Goal: Information Seeking & Learning: Compare options

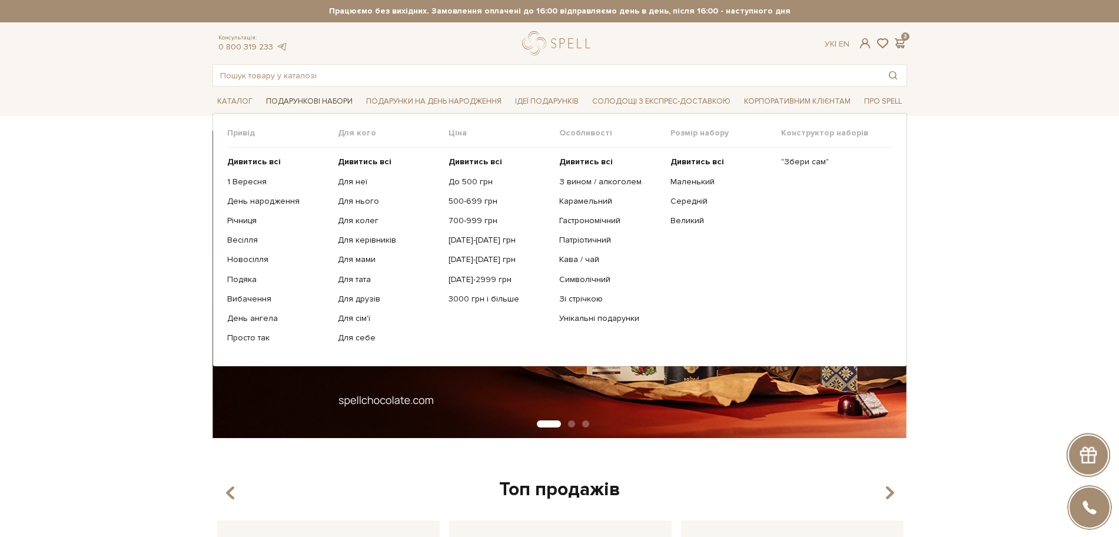
click at [330, 98] on span "Подарункові набори" at bounding box center [309, 101] width 96 height 18
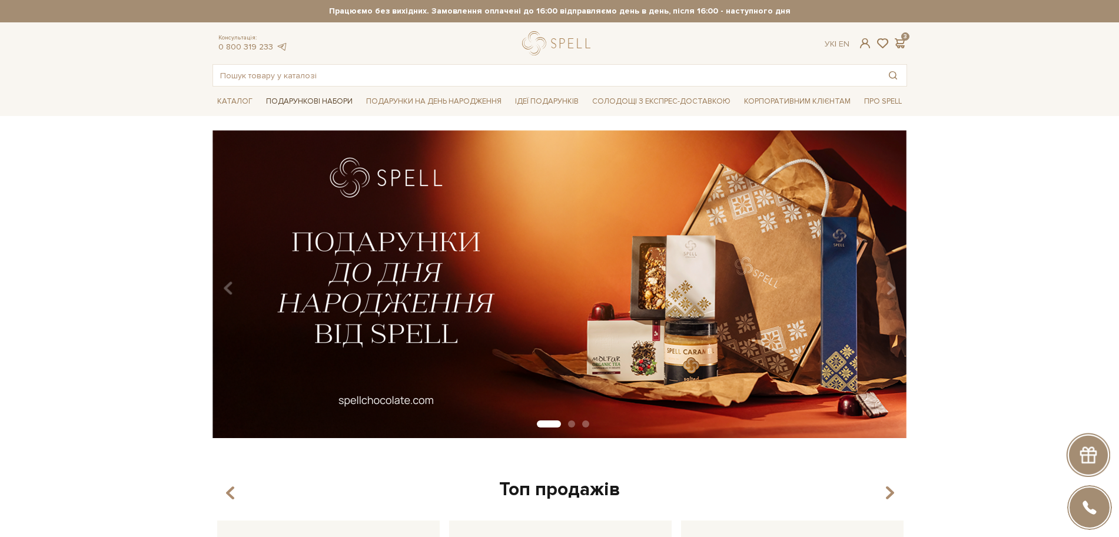
click at [330, 98] on span "Подарункові набори" at bounding box center [309, 101] width 96 height 18
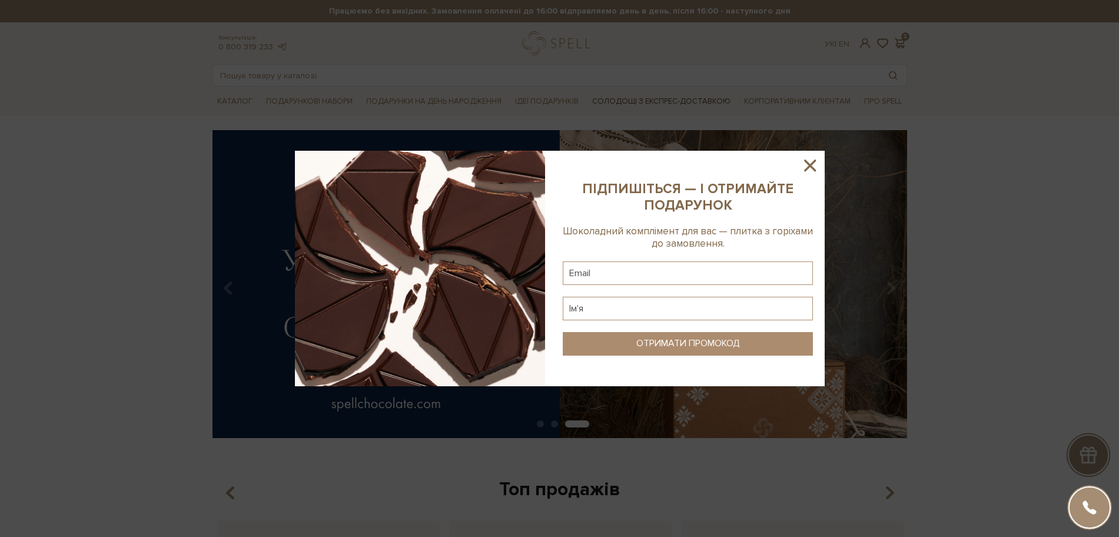
click at [812, 171] on icon at bounding box center [810, 165] width 20 height 20
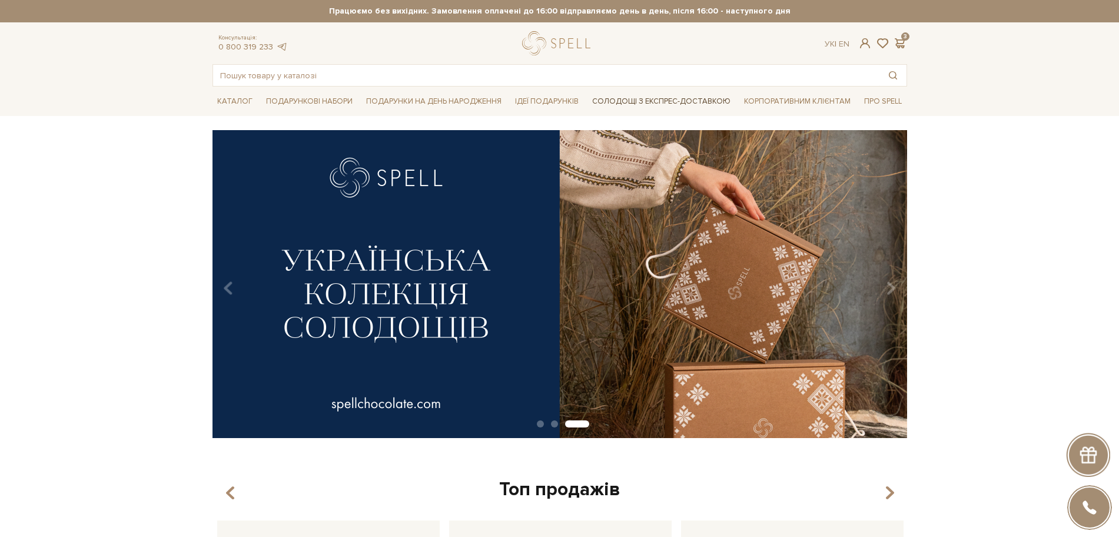
click at [691, 104] on link "Солодощі з експрес-доставкою" at bounding box center [661, 101] width 148 height 20
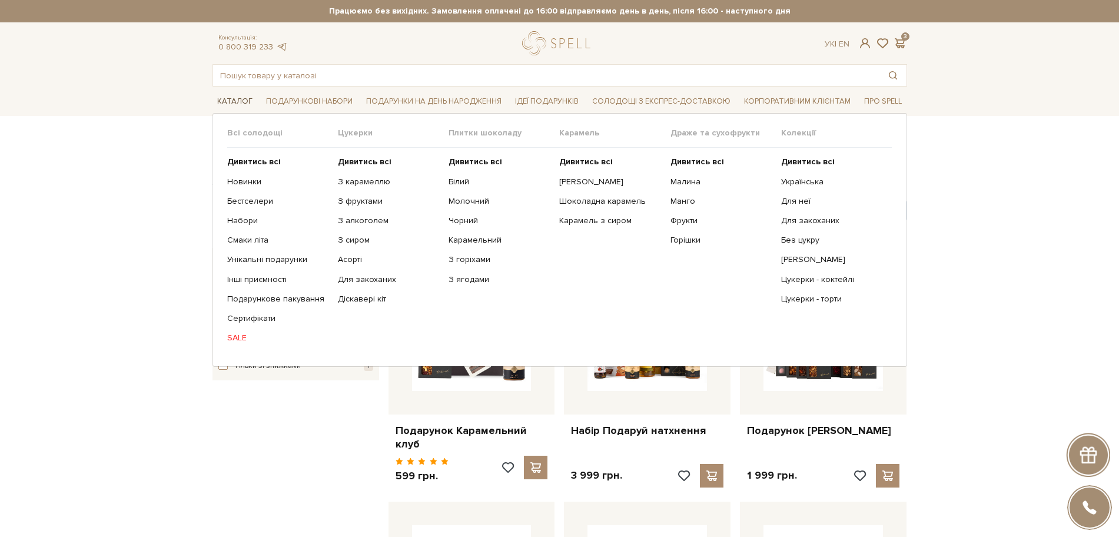
click at [236, 100] on span "Каталог" at bounding box center [234, 101] width 45 height 18
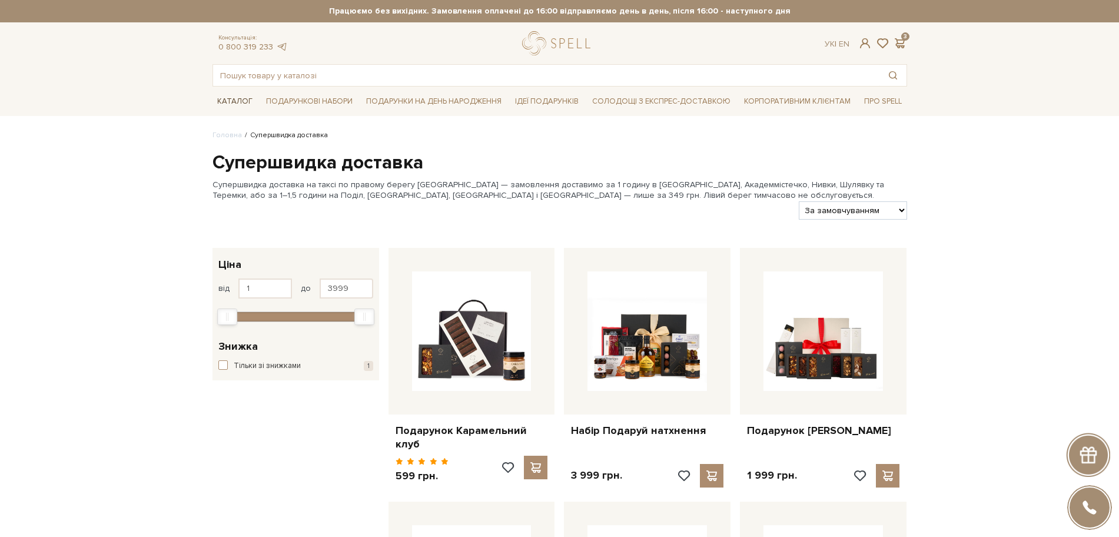
click at [236, 100] on span "Каталог" at bounding box center [234, 101] width 45 height 18
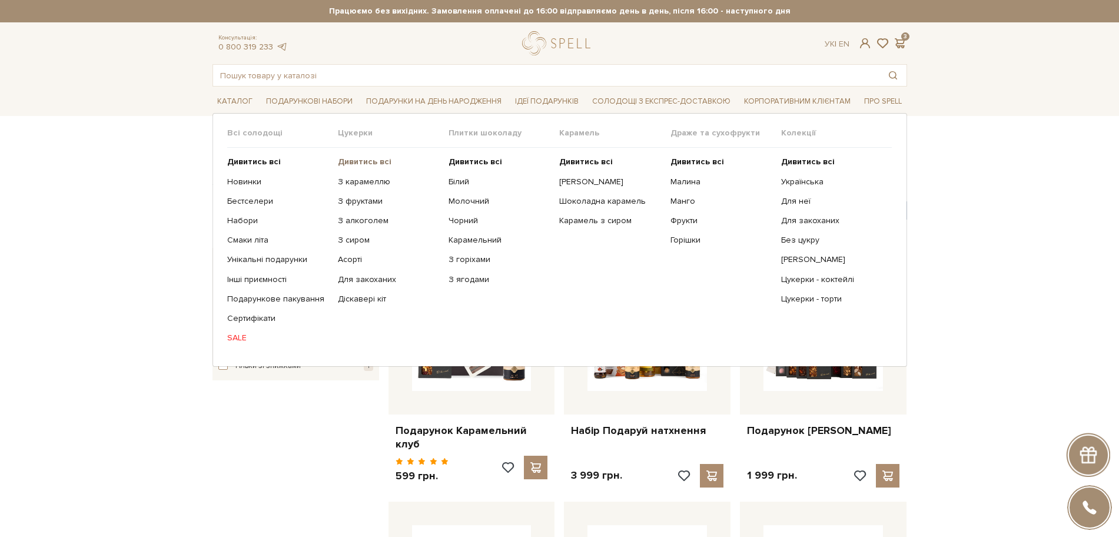
click at [365, 161] on b "Дивитись всі" at bounding box center [365, 162] width 54 height 10
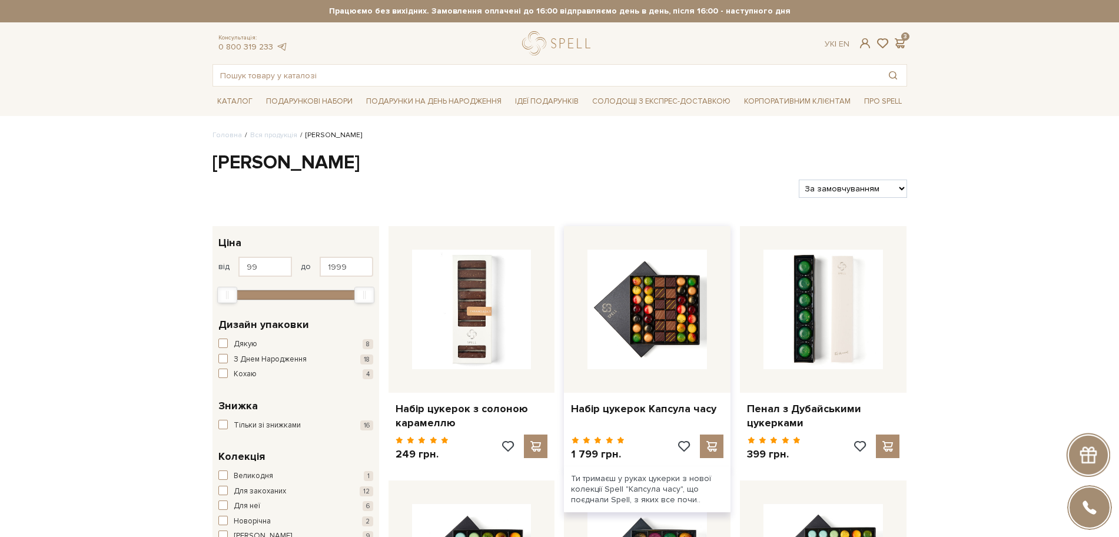
click at [643, 420] on div "Набір цукерок Капсула часу" at bounding box center [647, 407] width 167 height 28
click at [643, 406] on link "Набір цукерок Капсула часу" at bounding box center [647, 409] width 152 height 14
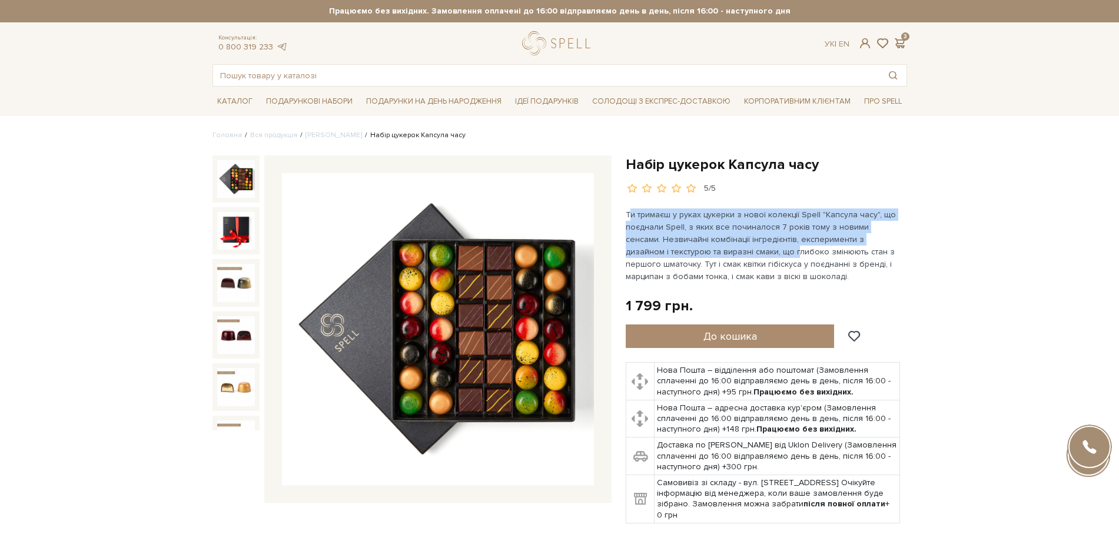
drag, startPoint x: 628, startPoint y: 211, endPoint x: 788, endPoint y: 277, distance: 172.4
click at [752, 255] on p "Ти тримаєш у руках цукерки з нової колекції Spell "Капсула часу", що поєднали S…" at bounding box center [764, 245] width 276 height 74
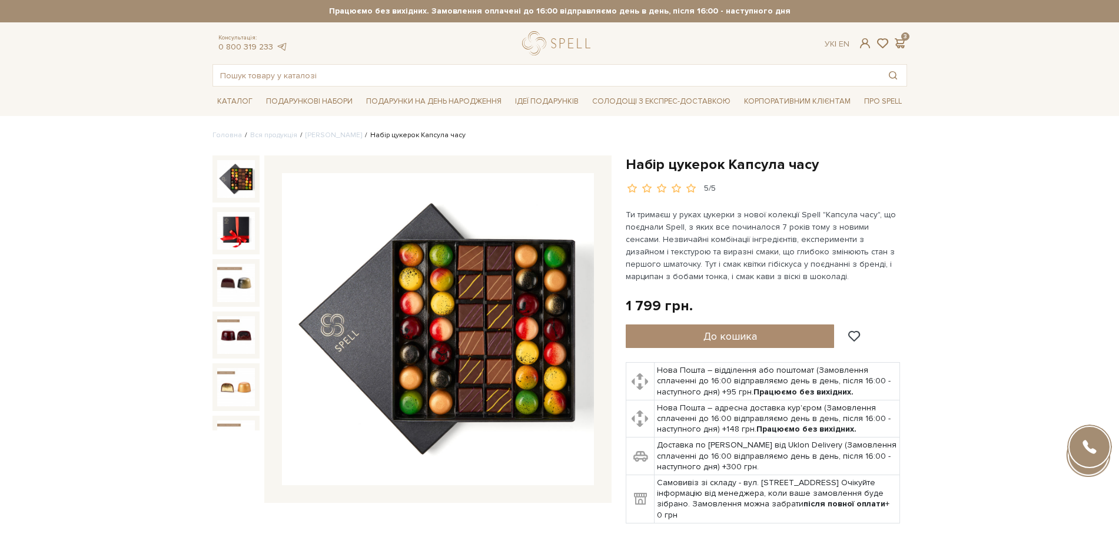
click at [790, 278] on p "Ти тримаєш у руках цукерки з нової колекції Spell "Капсула часу", що поєднали S…" at bounding box center [764, 245] width 276 height 74
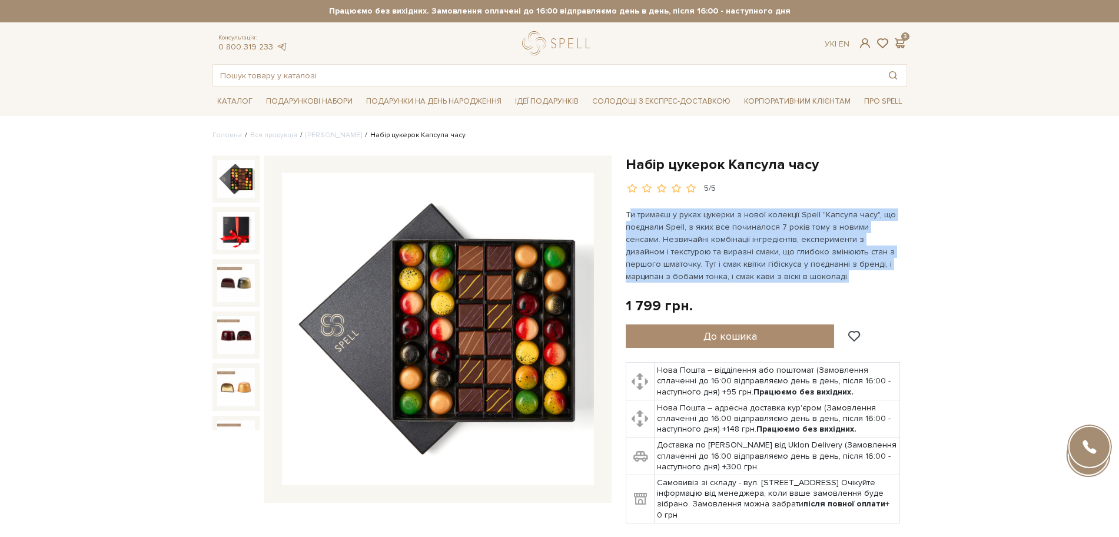
drag, startPoint x: 811, startPoint y: 278, endPoint x: 631, endPoint y: 217, distance: 189.7
click at [631, 217] on p "Ти тримаєш у руках цукерки з нової колекції Spell "Капсула часу", що поєднали S…" at bounding box center [764, 245] width 276 height 74
click at [326, 131] on link "[PERSON_NAME]" at bounding box center [334, 135] width 57 height 9
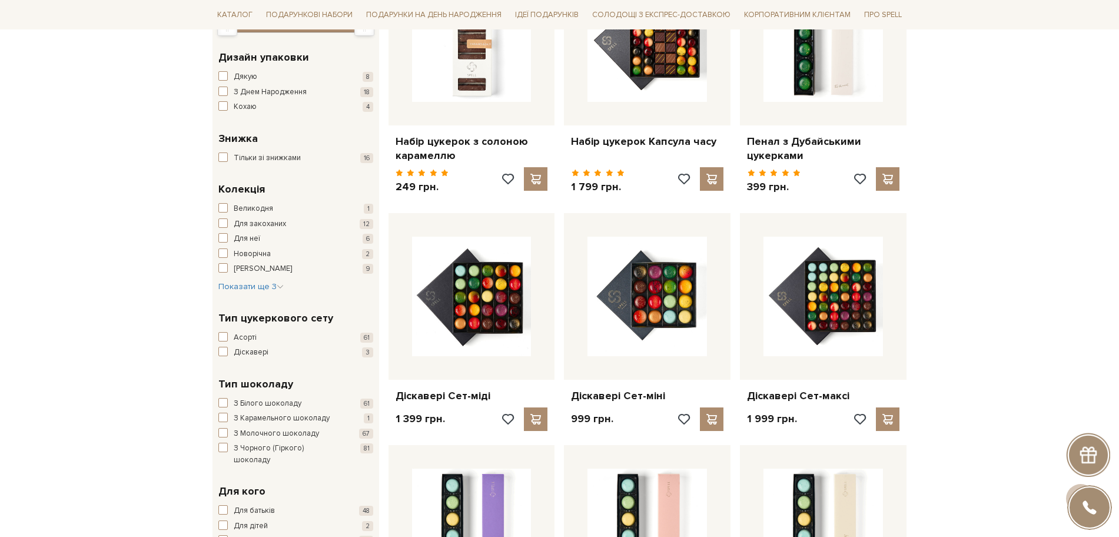
scroll to position [368, 0]
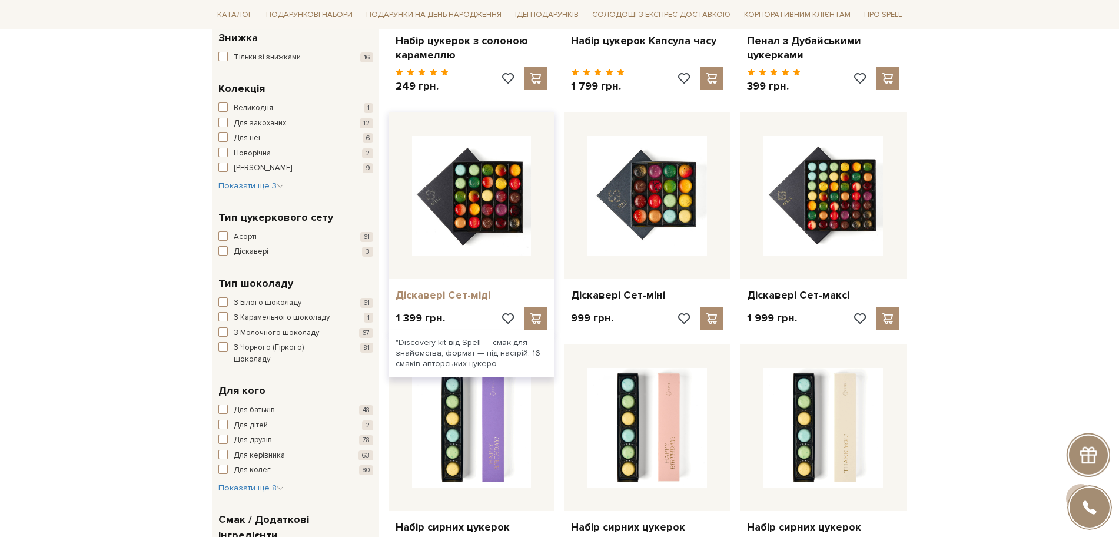
click at [440, 300] on link "Діскавері Сет-міді" at bounding box center [472, 295] width 152 height 14
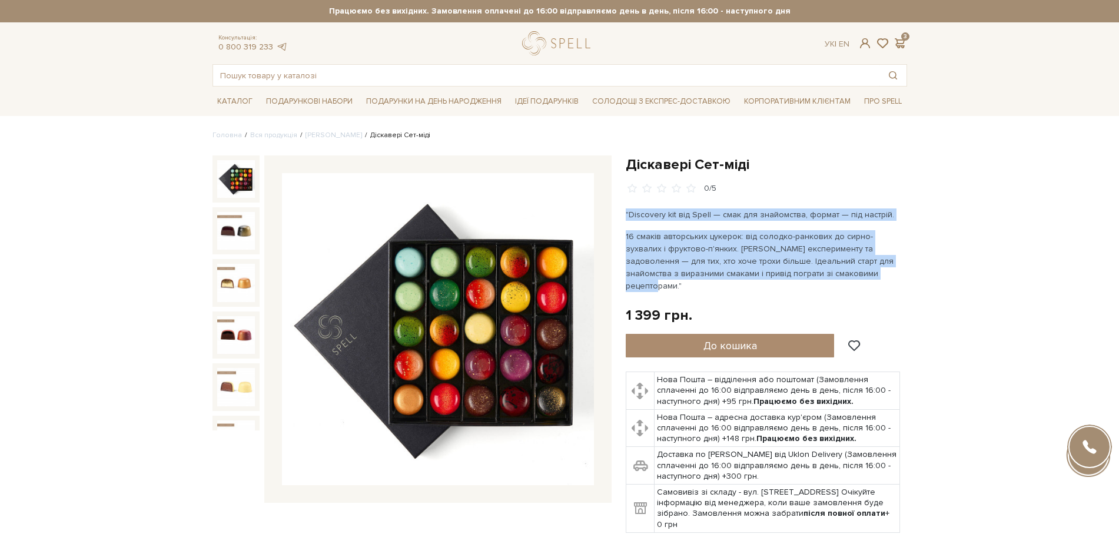
drag, startPoint x: 829, startPoint y: 274, endPoint x: 623, endPoint y: 214, distance: 214.0
click at [623, 214] on div "Діскавері Сет-міді 0/5" at bounding box center [766, 350] width 295 height 391
copy div ""Discovery kit від Spell — смак для знайомства, формат — під настрій. 16 смаків…"
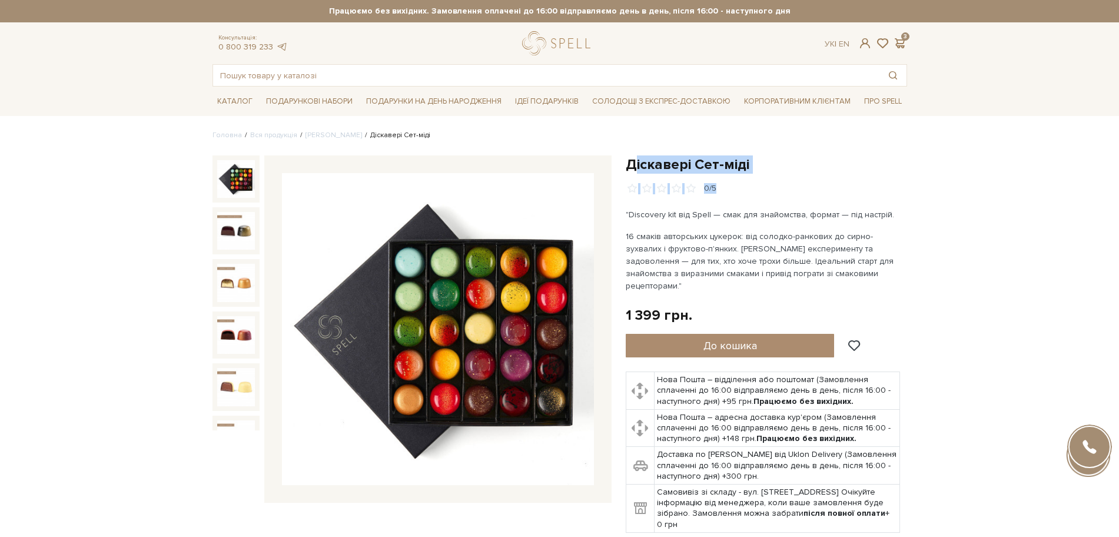
drag, startPoint x: 632, startPoint y: 163, endPoint x: 772, endPoint y: 177, distance: 140.8
click at [762, 177] on div "Діскавері Сет-міді 0/5" at bounding box center [766, 174] width 281 height 39
click at [777, 178] on div "Діскавері Сет-міді 0/5" at bounding box center [766, 174] width 281 height 39
drag, startPoint x: 770, startPoint y: 161, endPoint x: 625, endPoint y: 159, distance: 144.8
click at [626, 159] on h1 "Діскавері Сет-міді" at bounding box center [766, 164] width 281 height 18
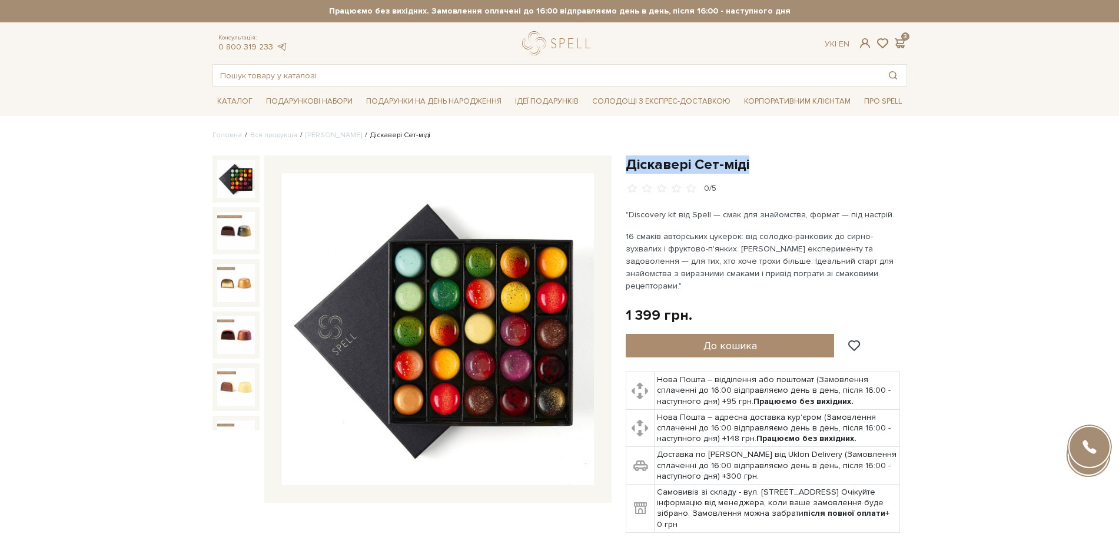
copy h1 "Діскавері Сет-міді"
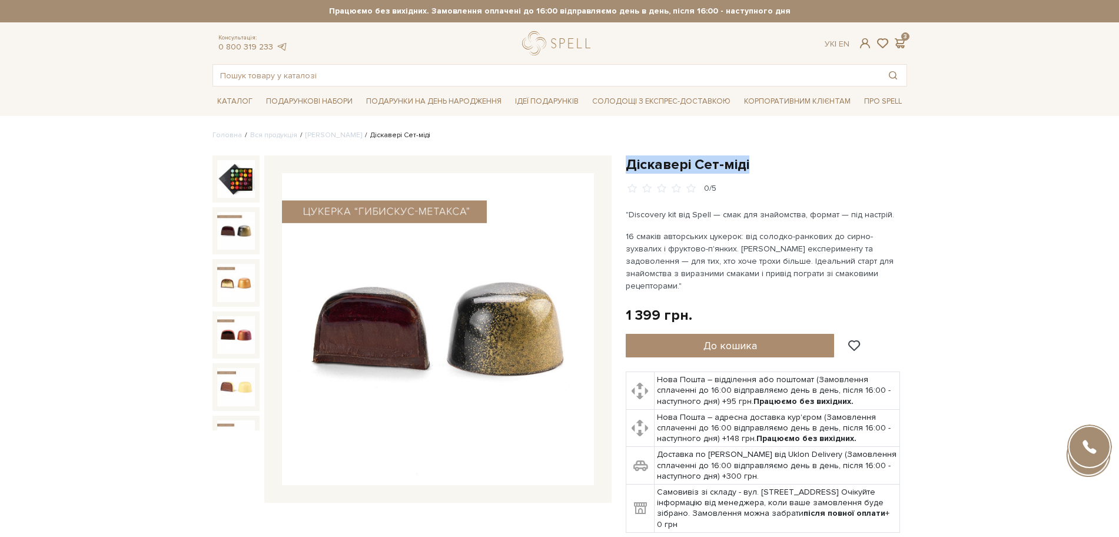
click at [220, 230] on img at bounding box center [236, 231] width 38 height 38
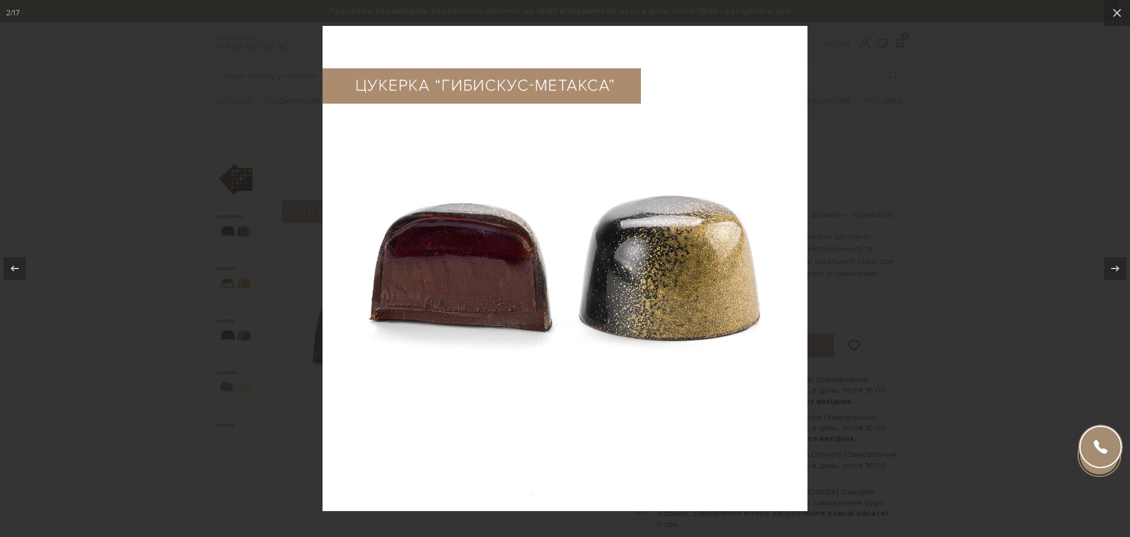
click at [893, 266] on div at bounding box center [565, 268] width 1130 height 537
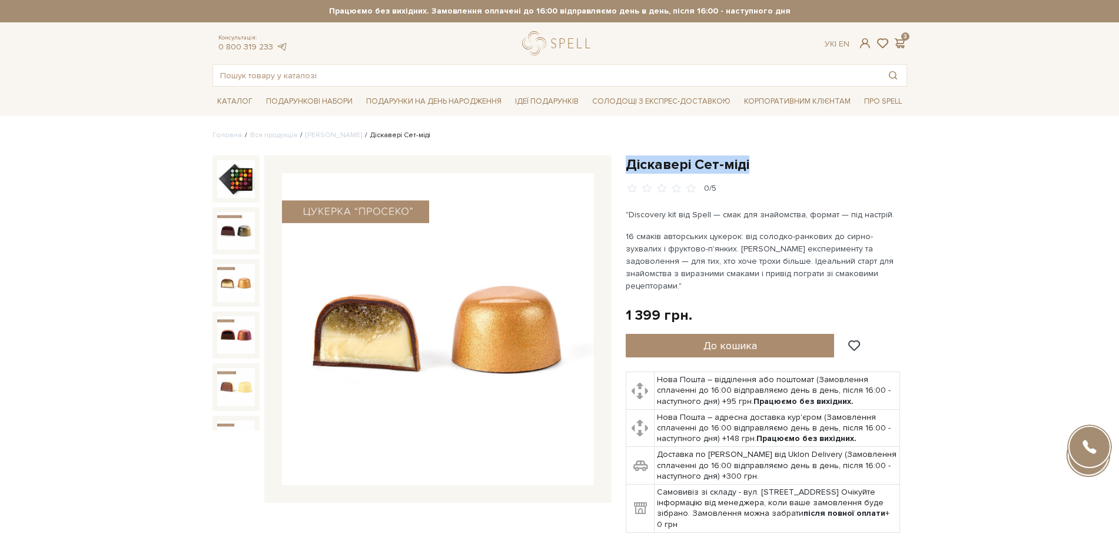
click at [233, 274] on img at bounding box center [236, 283] width 38 height 38
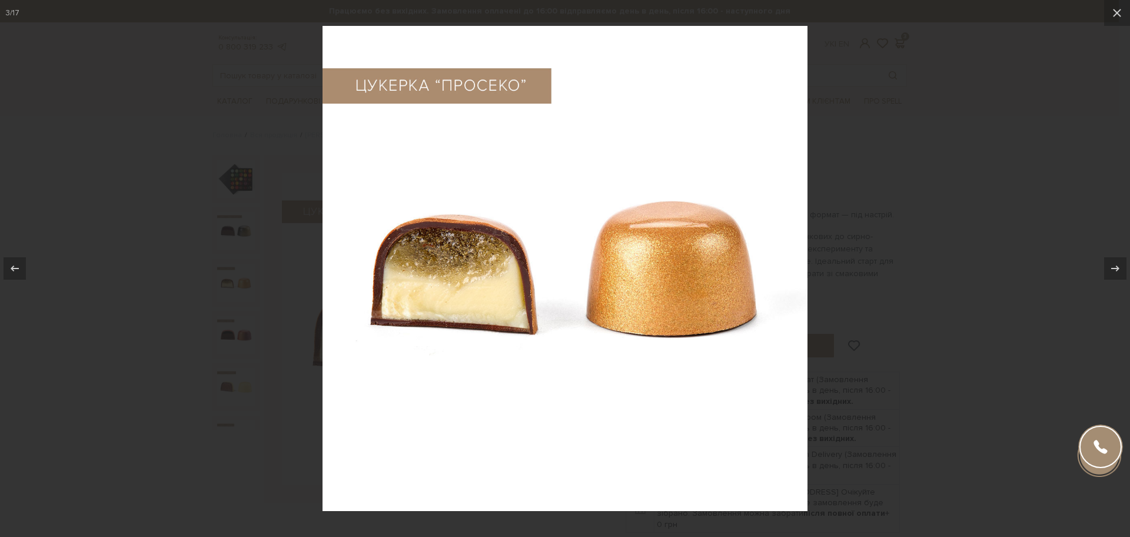
click at [984, 289] on div at bounding box center [565, 268] width 1130 height 537
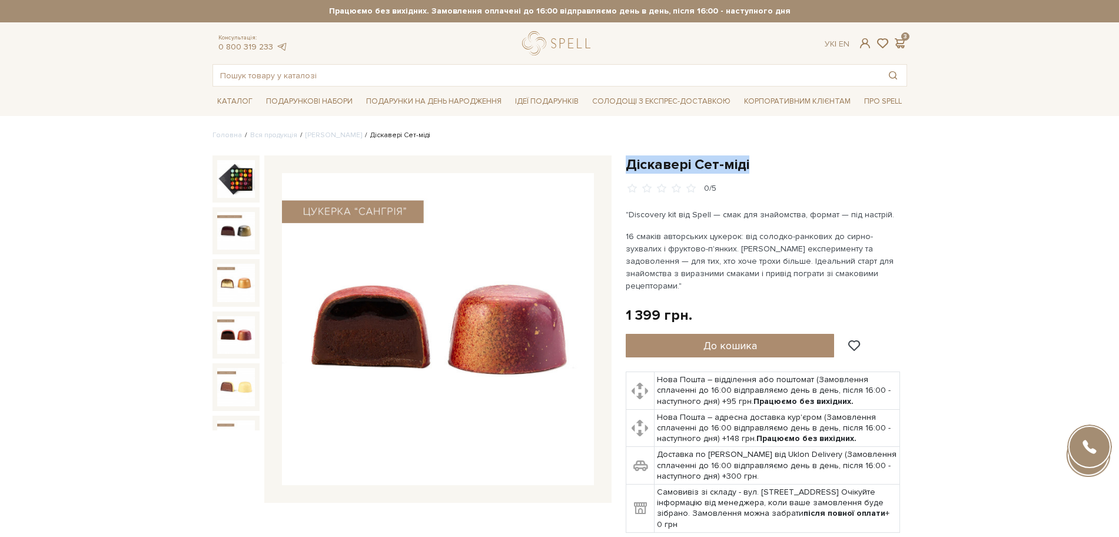
click at [244, 321] on img at bounding box center [236, 335] width 38 height 38
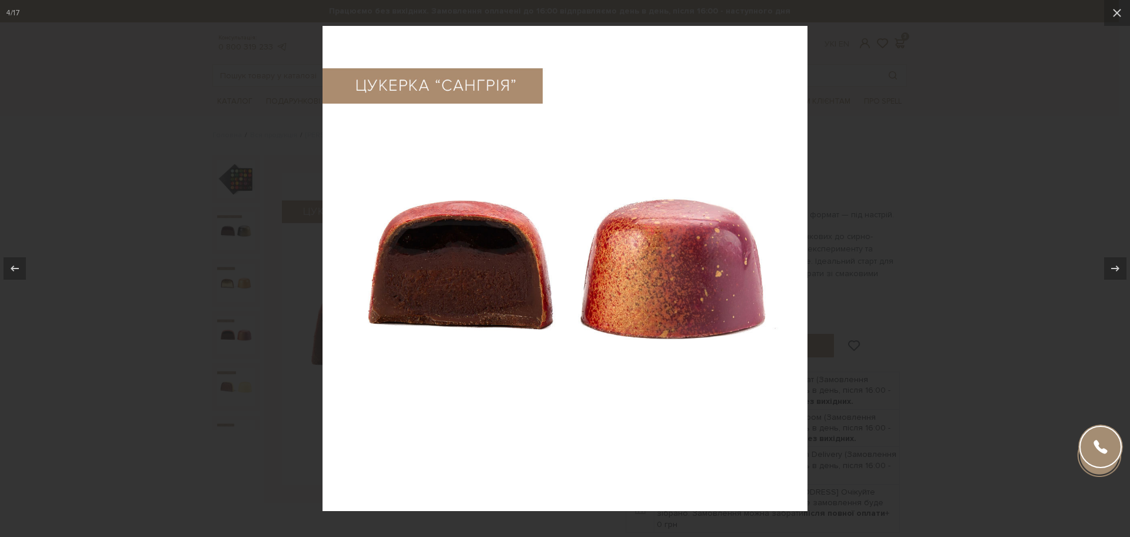
click at [244, 321] on div at bounding box center [565, 268] width 1130 height 537
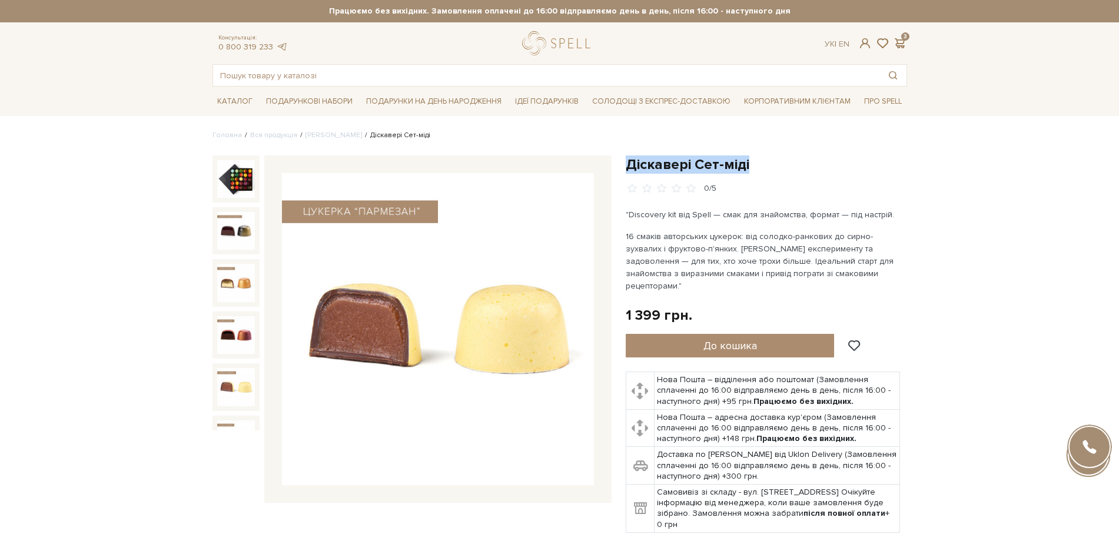
click at [229, 368] on img at bounding box center [236, 387] width 38 height 38
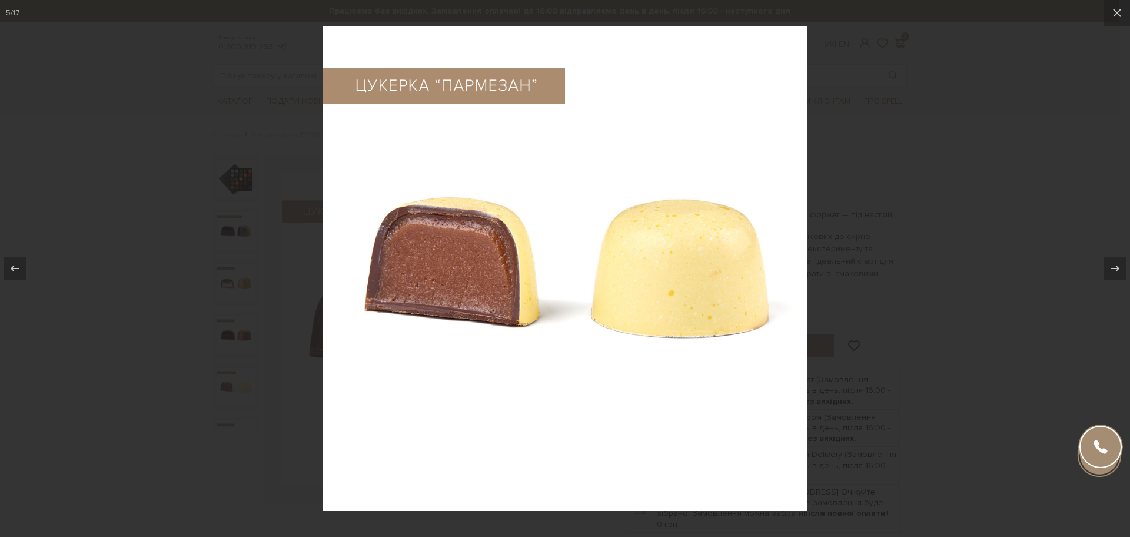
click at [213, 364] on div at bounding box center [565, 268] width 1130 height 537
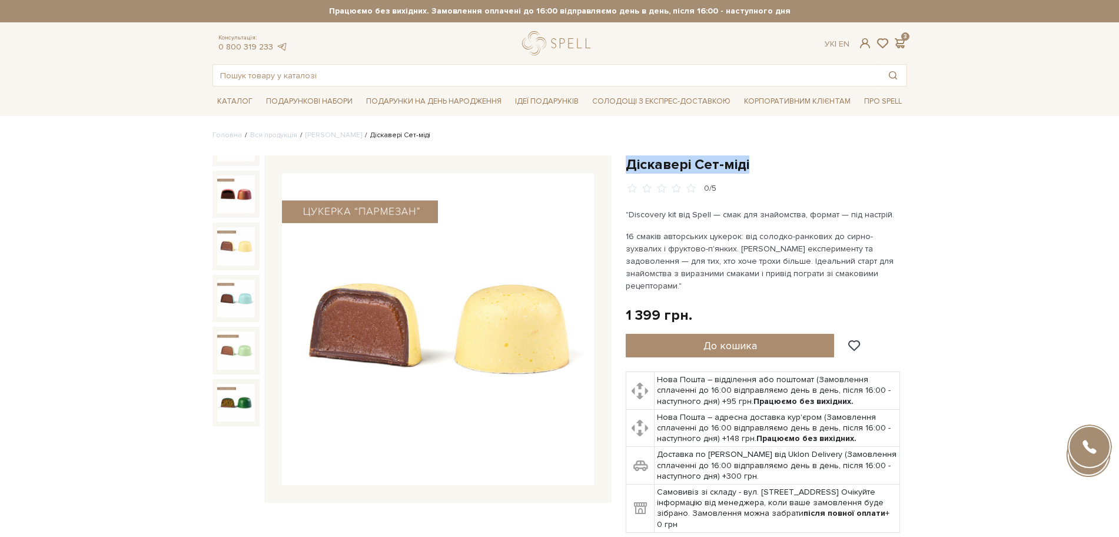
scroll to position [147, 0]
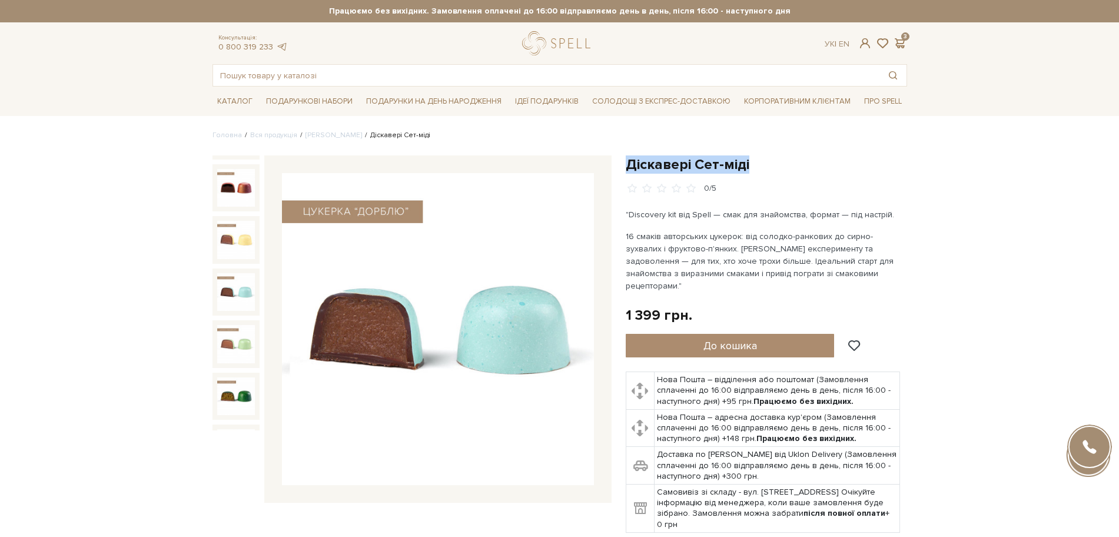
click at [353, 273] on img at bounding box center [438, 329] width 312 height 312
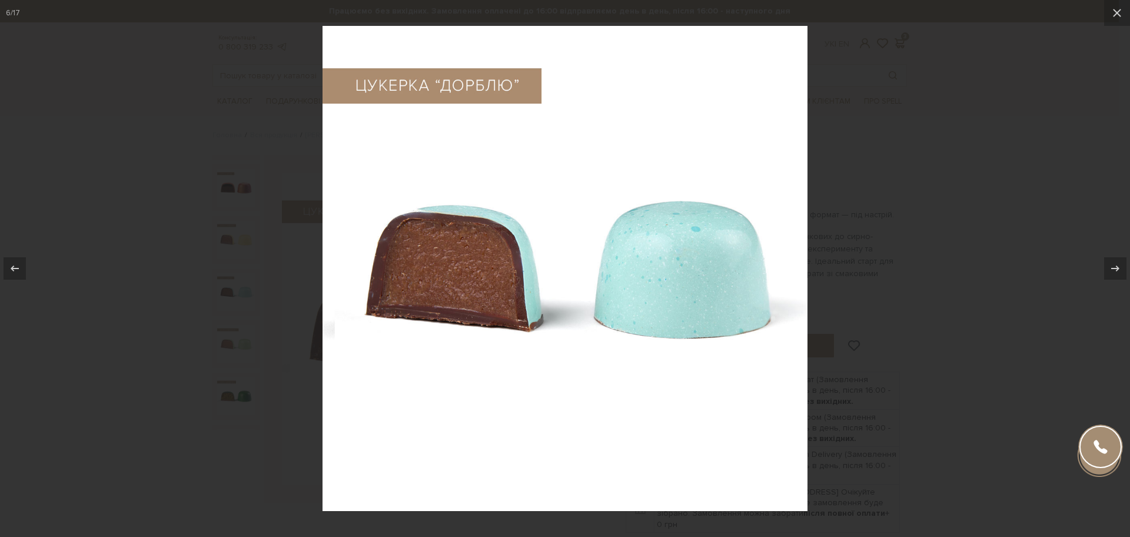
click at [353, 273] on img at bounding box center [565, 268] width 485 height 485
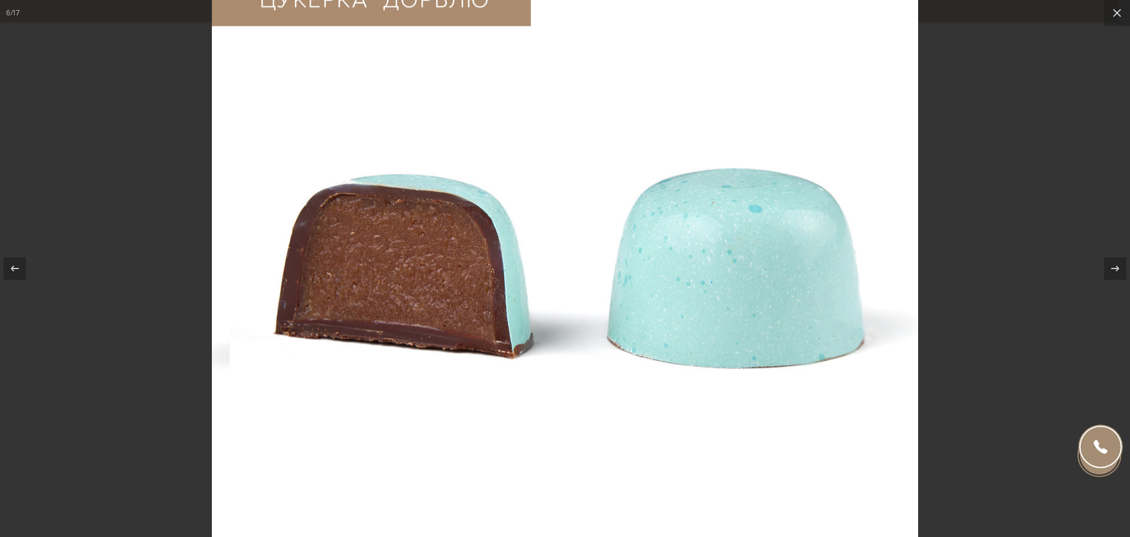
click at [362, 274] on img at bounding box center [565, 266] width 706 height 706
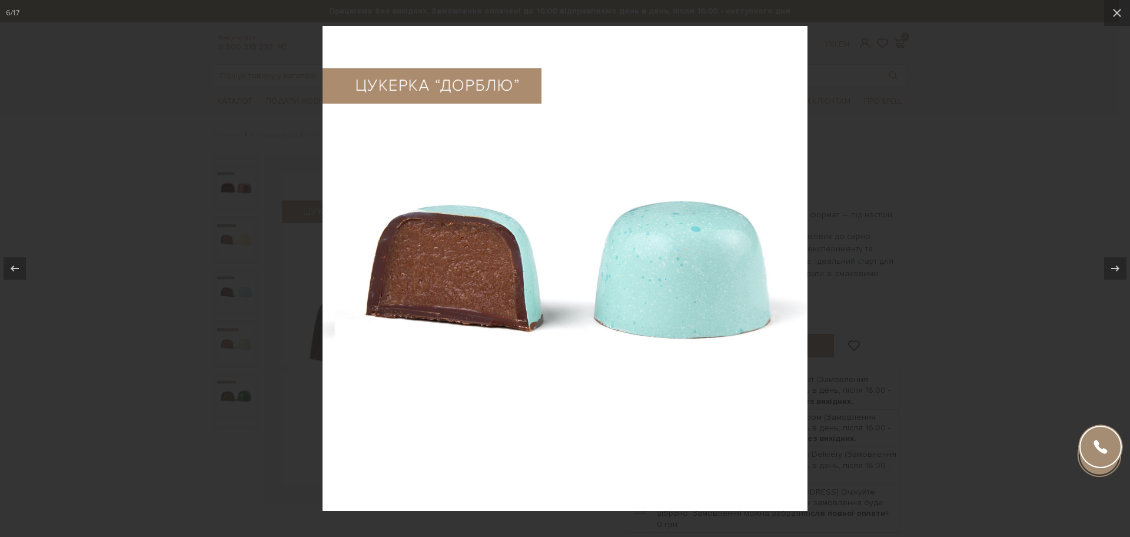
click at [362, 274] on img at bounding box center [565, 268] width 485 height 485
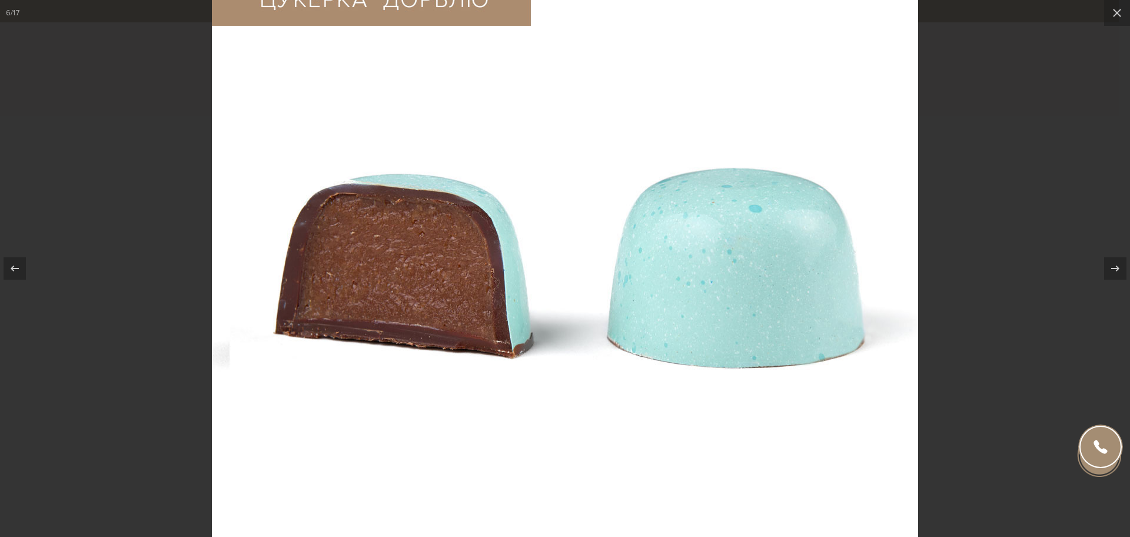
click at [362, 274] on img at bounding box center [565, 266] width 706 height 706
click at [132, 336] on div at bounding box center [565, 268] width 1130 height 537
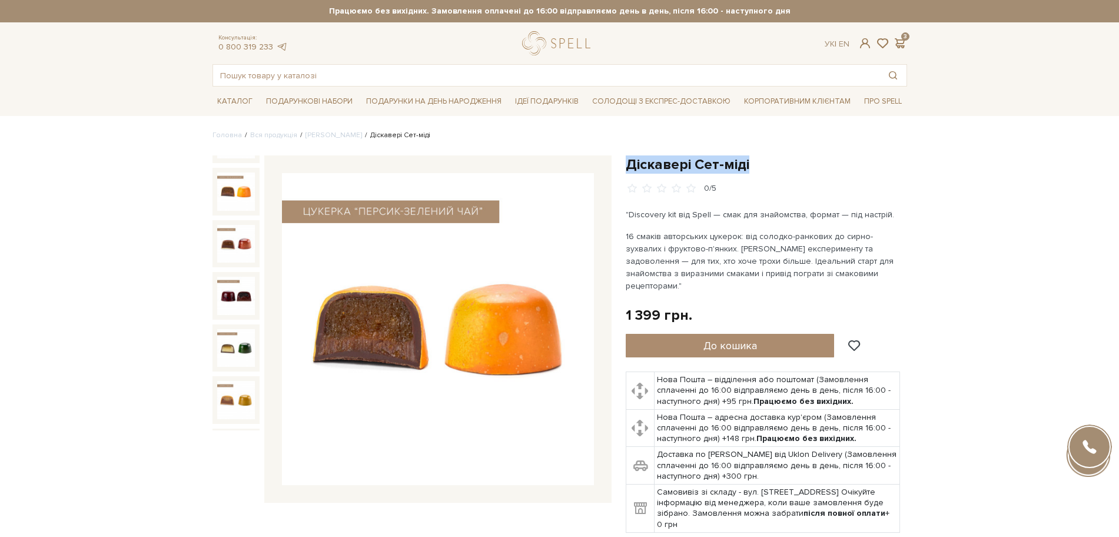
scroll to position [566, 0]
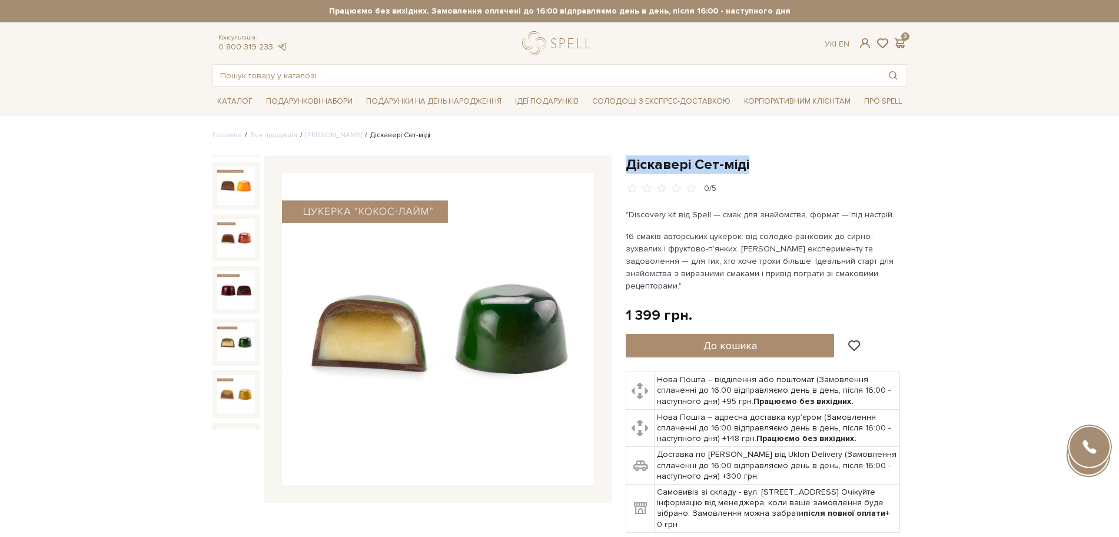
click at [237, 323] on img at bounding box center [236, 342] width 38 height 38
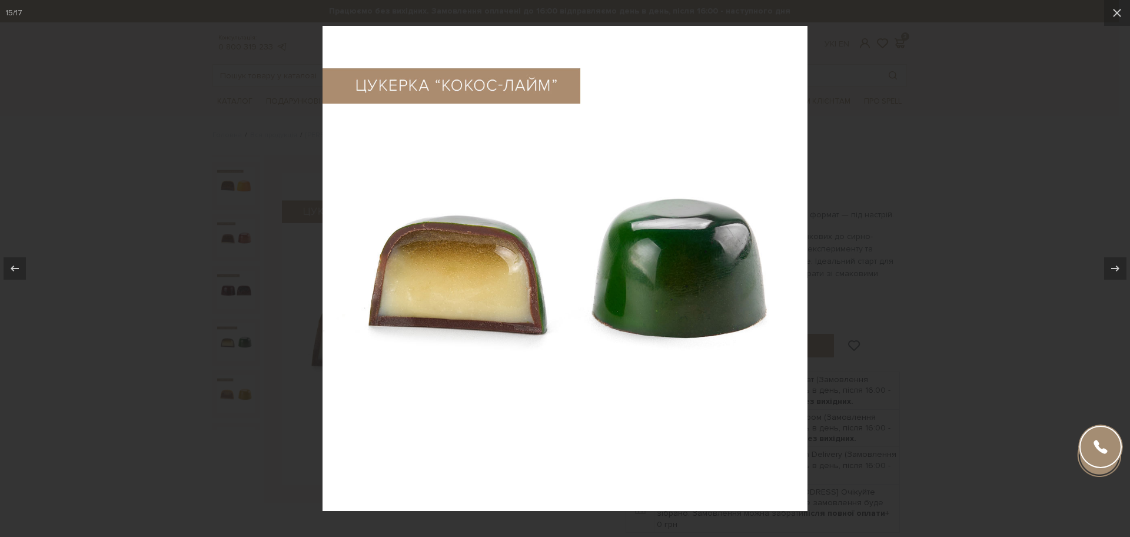
click at [102, 350] on div at bounding box center [565, 268] width 1130 height 537
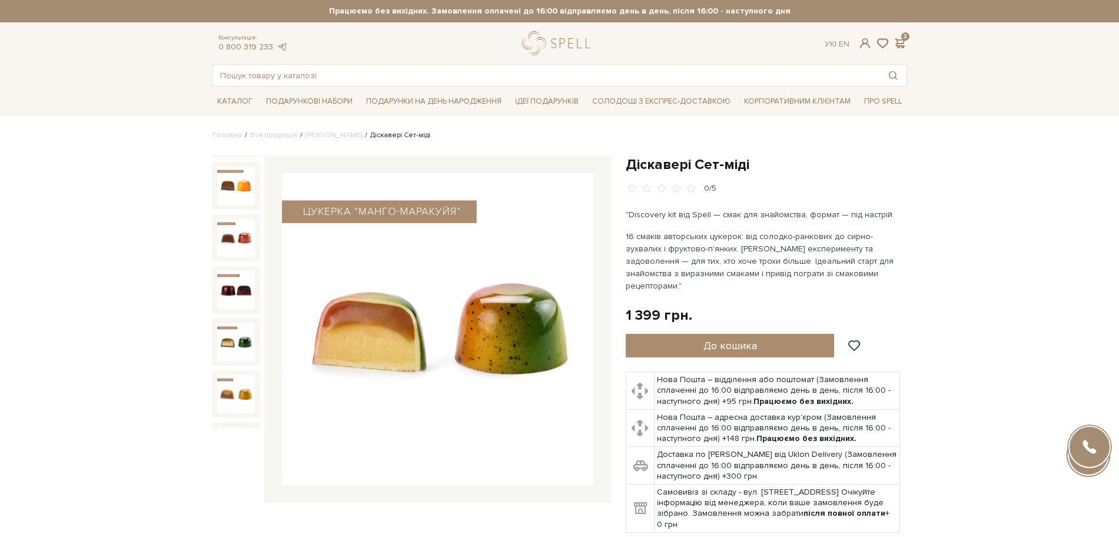
click at [321, 135] on link "Сети цукерок" at bounding box center [334, 135] width 57 height 9
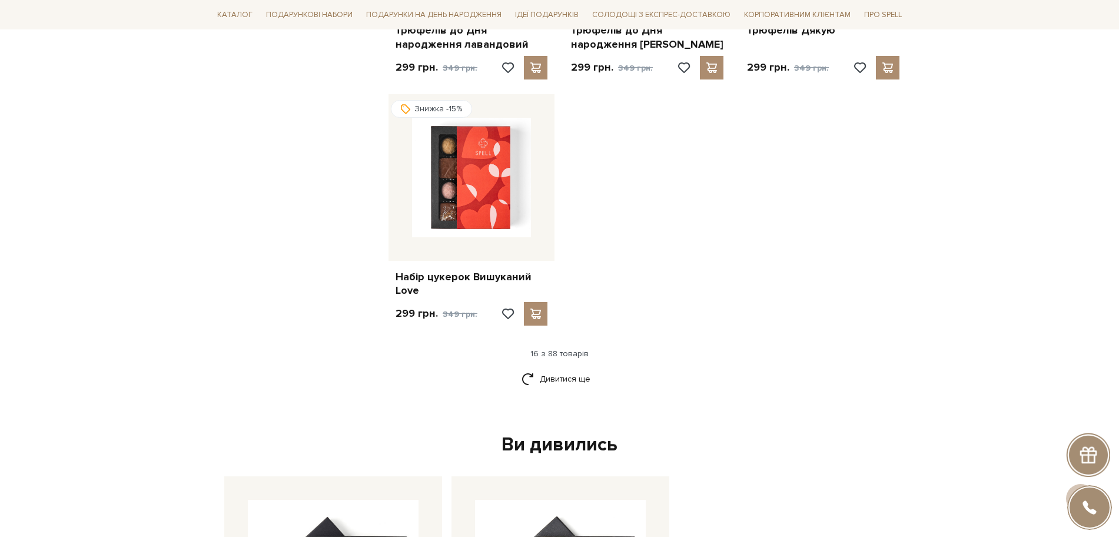
scroll to position [1398, 0]
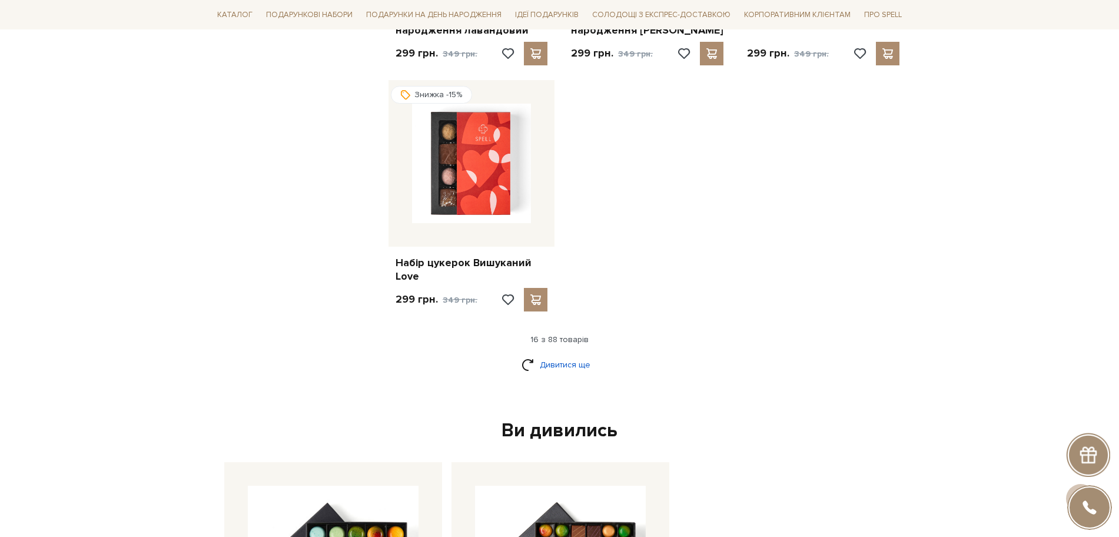
click at [569, 362] on link "Дивитися ще" at bounding box center [560, 364] width 77 height 21
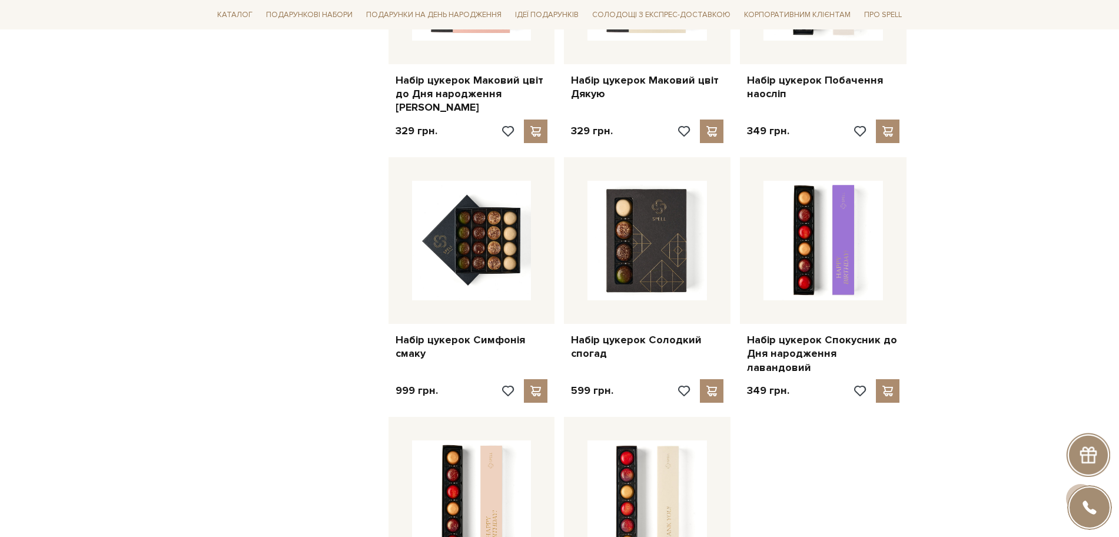
scroll to position [2355, 0]
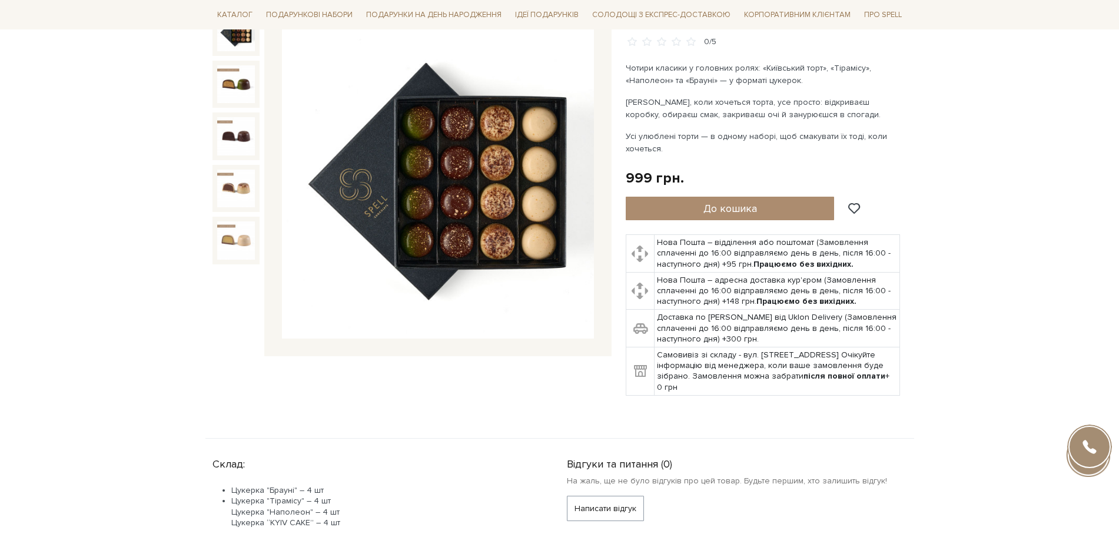
scroll to position [147, 0]
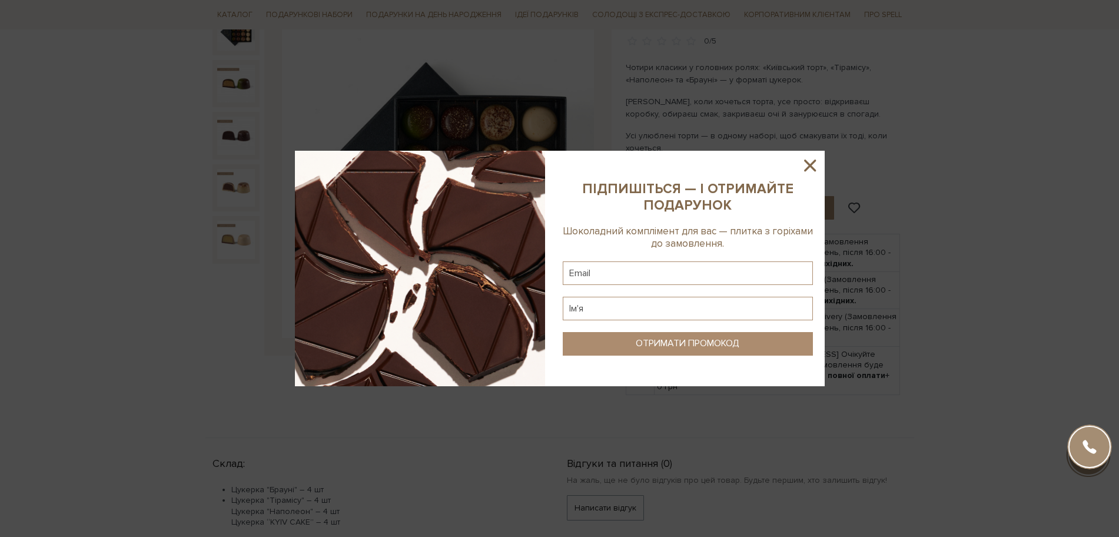
click at [815, 163] on icon at bounding box center [810, 165] width 20 height 20
